Goal: Contribute content: Add original content to the website for others to see

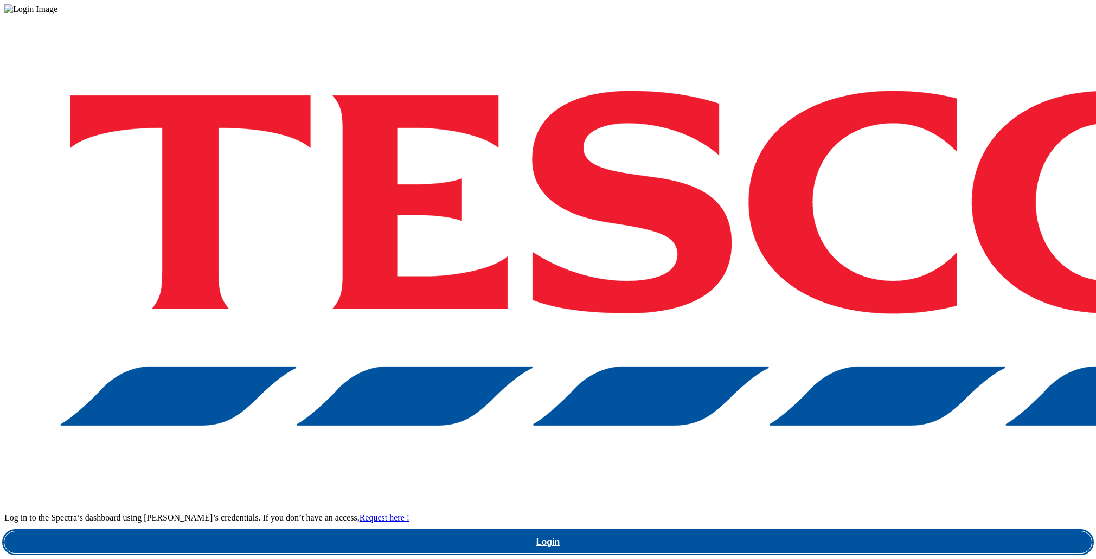
click at [809, 532] on link "Login" at bounding box center [548, 543] width 1088 height 22
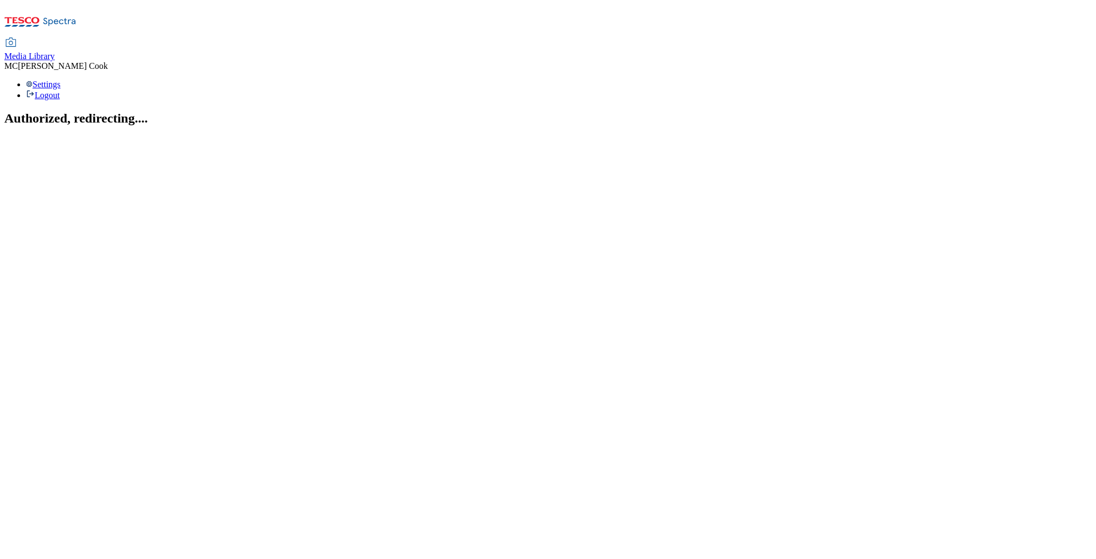
click at [55, 52] on span "Media Library" at bounding box center [29, 56] width 50 height 9
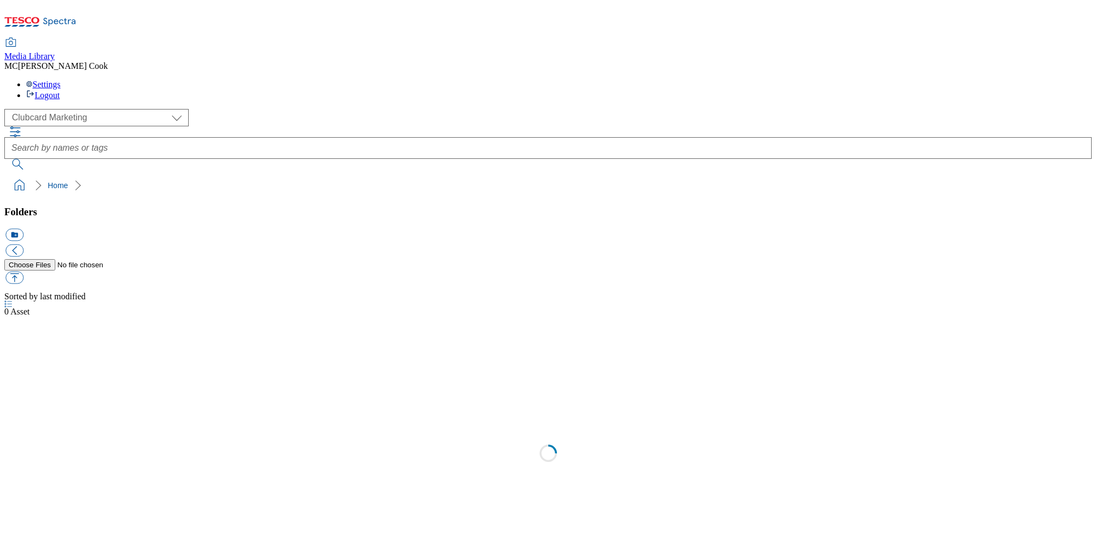
scroll to position [1, 0]
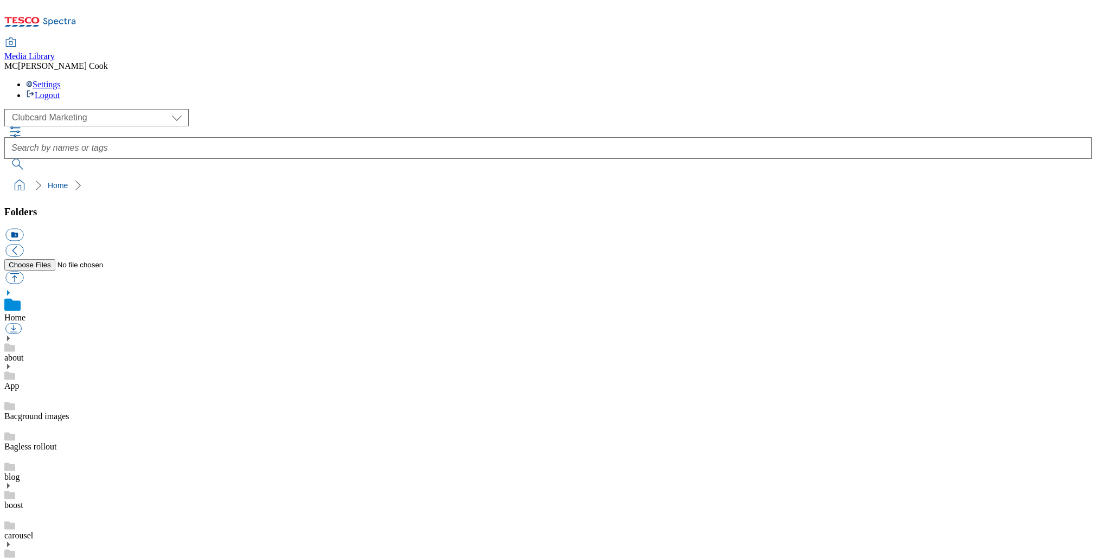
click at [54, 109] on select "Clubcard Marketing Dotcom [GEOGRAPHIC_DATA] Emails GHS Marketing [GEOGRAPHIC_DA…" at bounding box center [96, 117] width 184 height 17
select select "flare-ghs-mktg"
click at [8, 109] on select "Clubcard Marketing Dotcom [GEOGRAPHIC_DATA] Emails GHS Marketing [GEOGRAPHIC_DA…" at bounding box center [96, 117] width 184 height 17
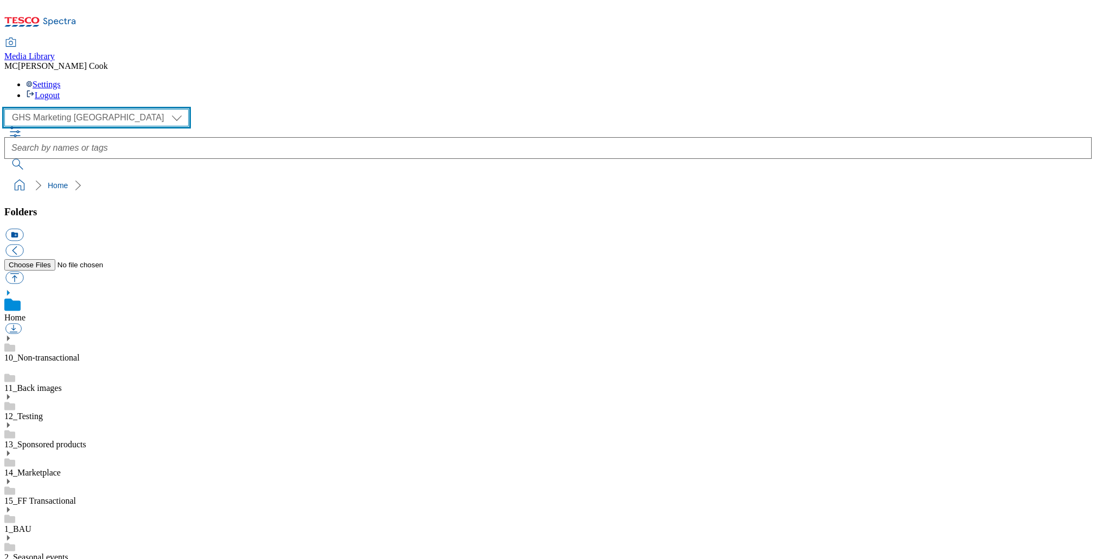
scroll to position [304, 0]
drag, startPoint x: 1055, startPoint y: 318, endPoint x: 1078, endPoint y: 336, distance: 29.1
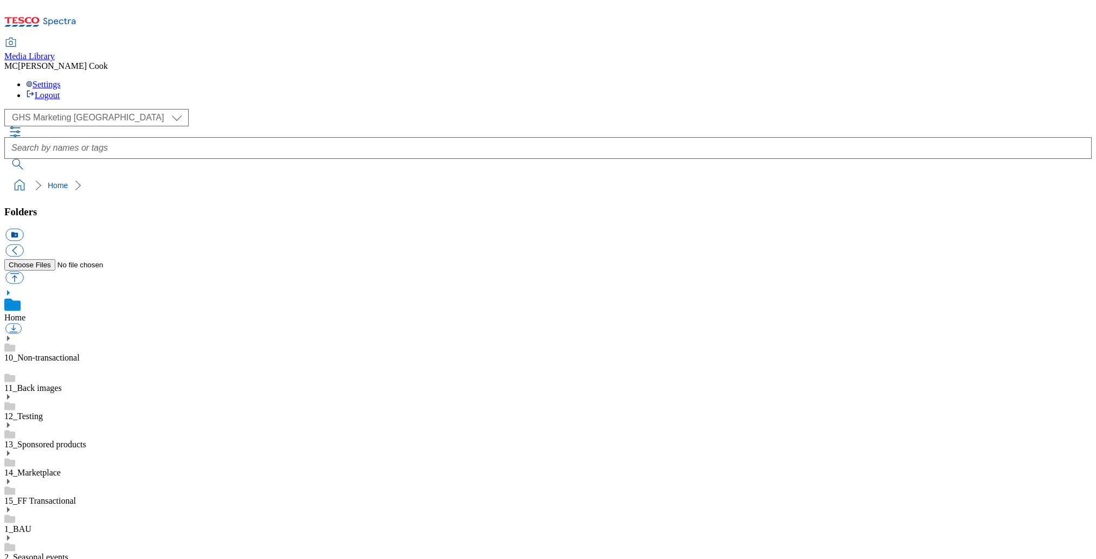
click at [78, 440] on link "13_Sponsored products" at bounding box center [45, 444] width 82 height 9
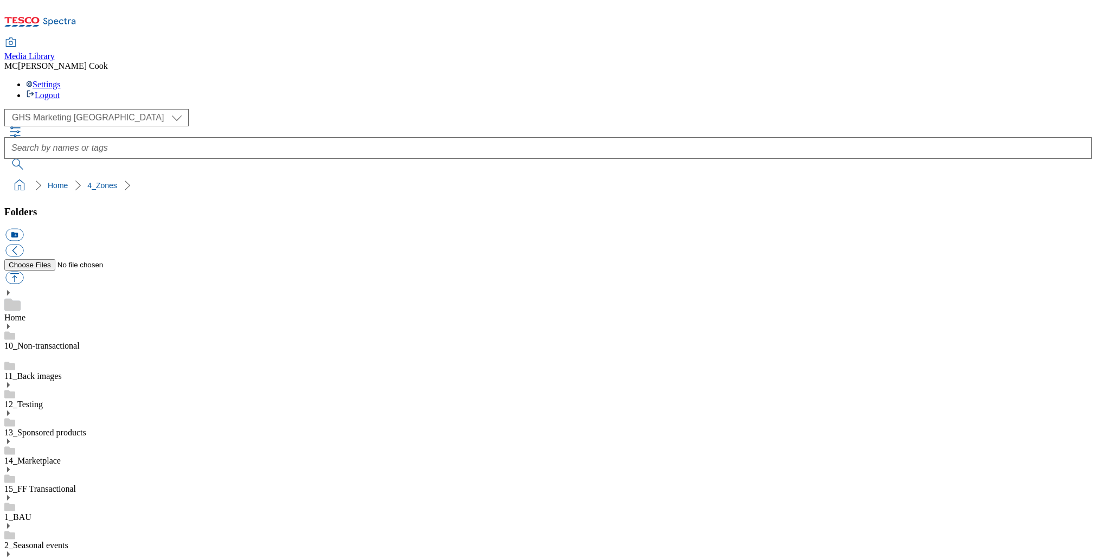
drag, startPoint x: 28, startPoint y: 353, endPoint x: 54, endPoint y: 351, distance: 26.1
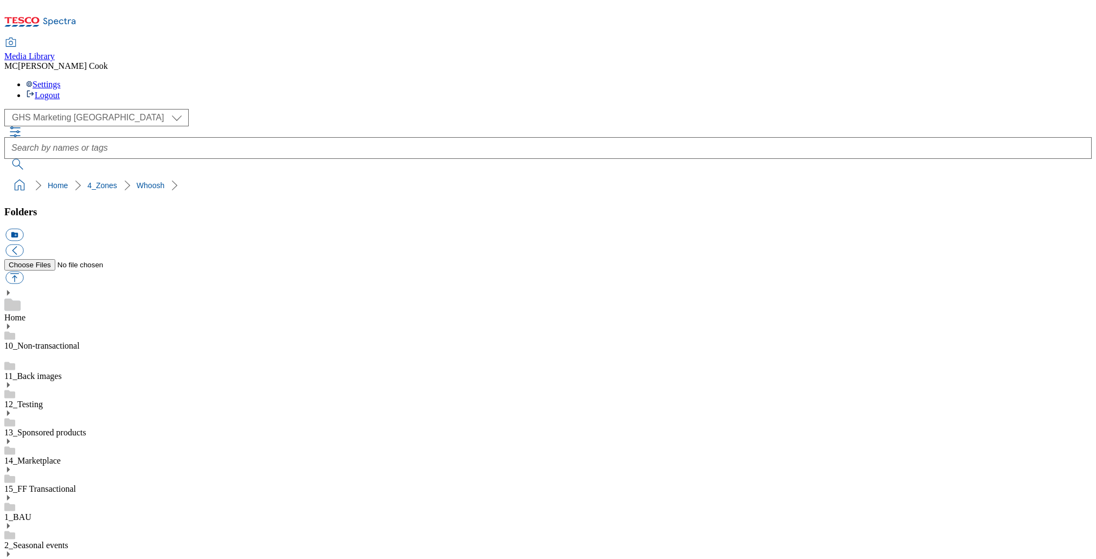
click at [23, 229] on button "icon_new_folder" at bounding box center [14, 235] width 18 height 12
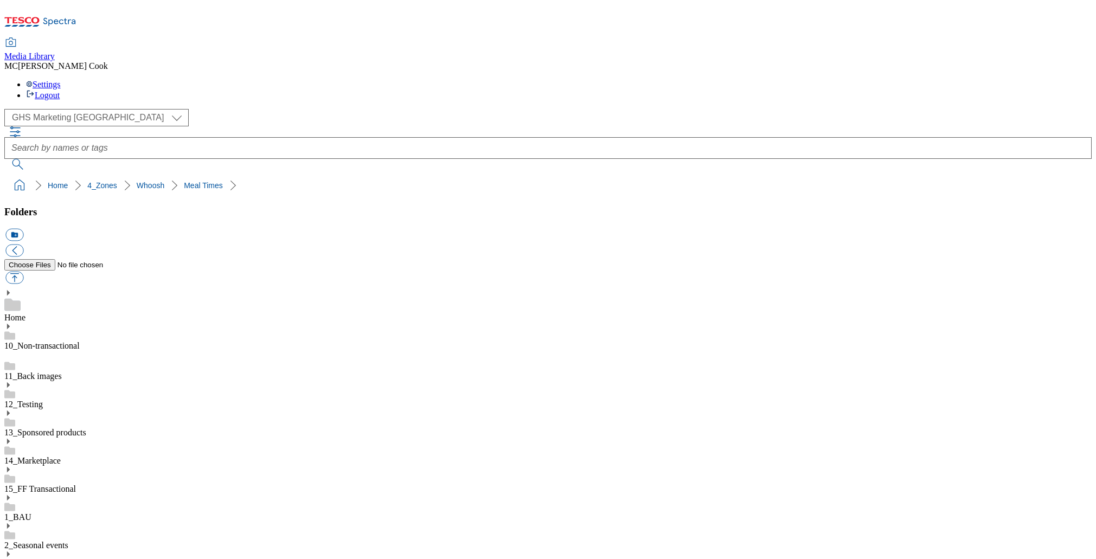
type input "2530 Babybel"
click at [23, 272] on button "button" at bounding box center [14, 278] width 18 height 12
type input "C:\fakepath\2530-WF-453450-Babybel-BLthumb.jpg"
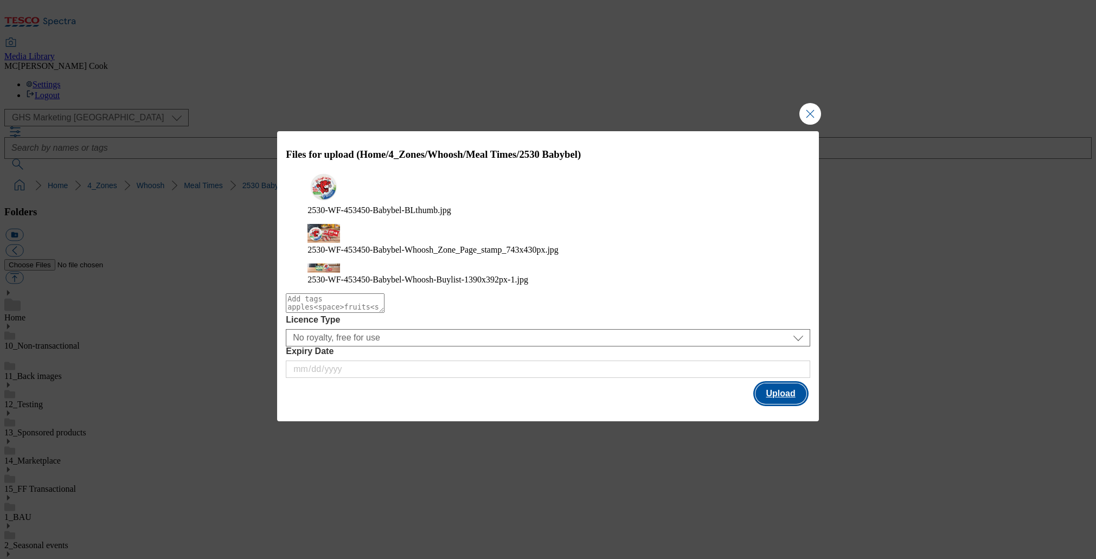
click at [778, 384] on button "Upload" at bounding box center [781, 394] width 51 height 21
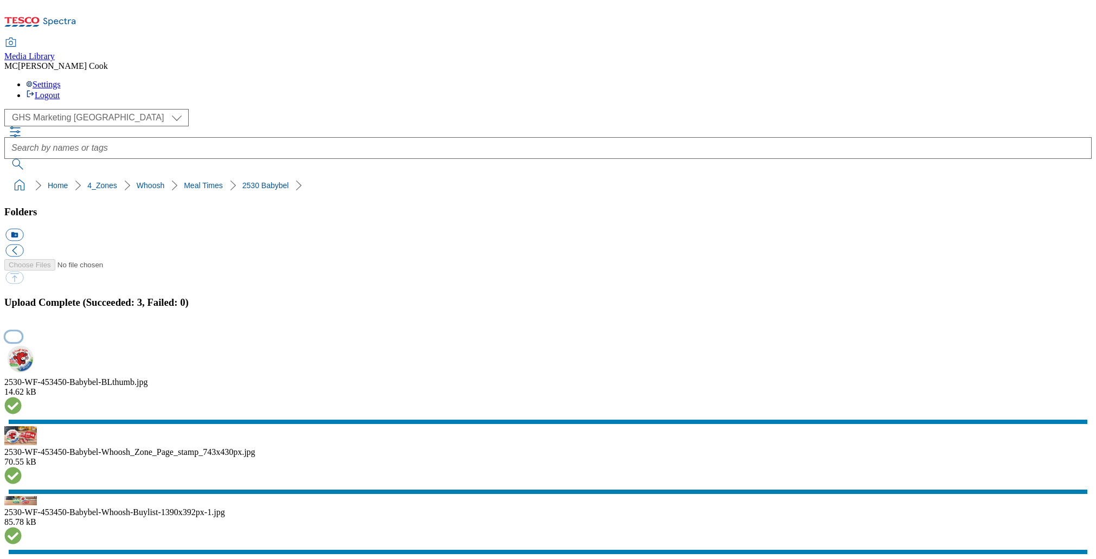
click at [22, 331] on button "button" at bounding box center [13, 336] width 16 height 10
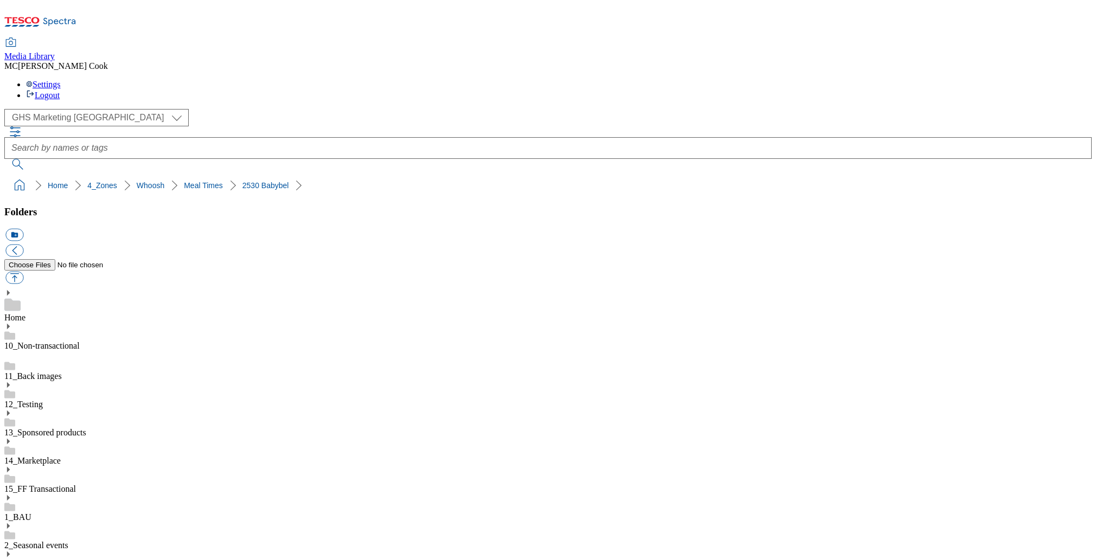
drag, startPoint x: 216, startPoint y: 107, endPoint x: 180, endPoint y: 192, distance: 91.9
click at [216, 175] on ol "Home 4_Zones Whoosh Meal Times" at bounding box center [551, 185] width 1081 height 21
drag, startPoint x: 218, startPoint y: 98, endPoint x: 48, endPoint y: 111, distance: 170.9
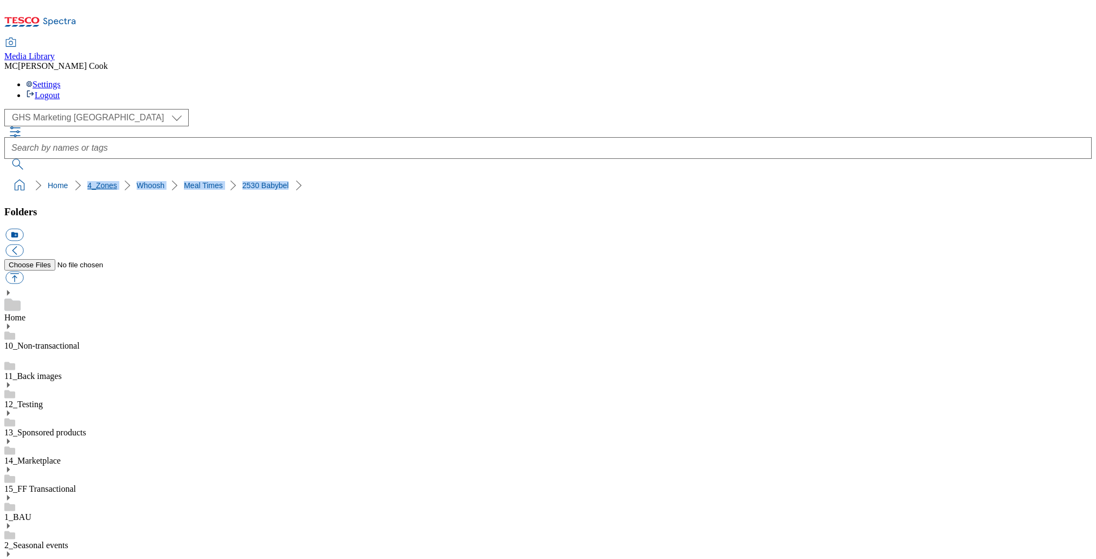
click at [48, 175] on ol "Home 4_Zones Whoosh Meal Times 2530 Babybel" at bounding box center [551, 185] width 1081 height 21
copy ol "4_Zones Whoosh Meal Times 2530 Babybel"
